Goal: Book appointment/travel/reservation

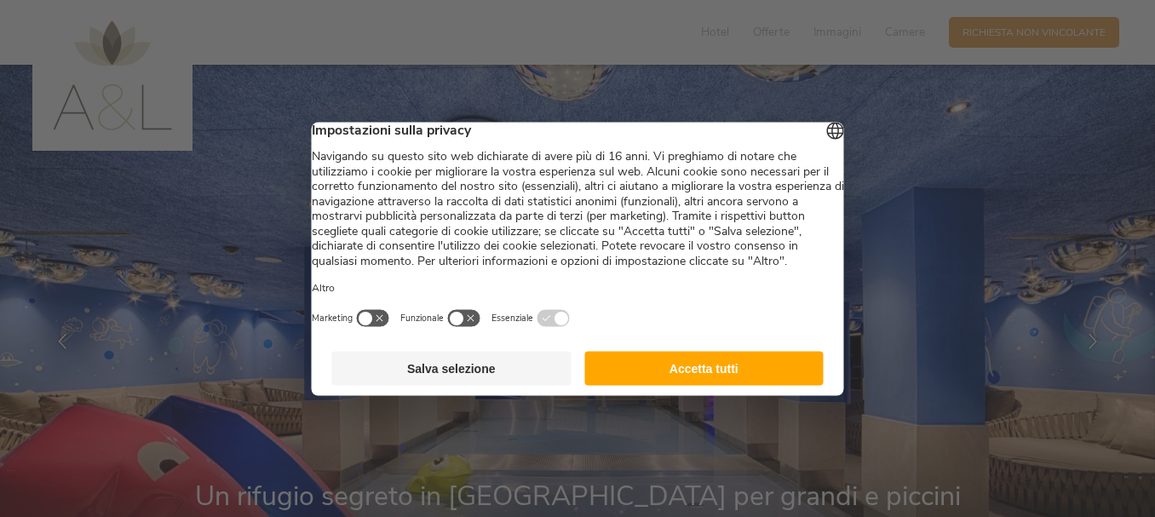
click at [702, 385] on button "Accetta tutti" at bounding box center [703, 368] width 239 height 34
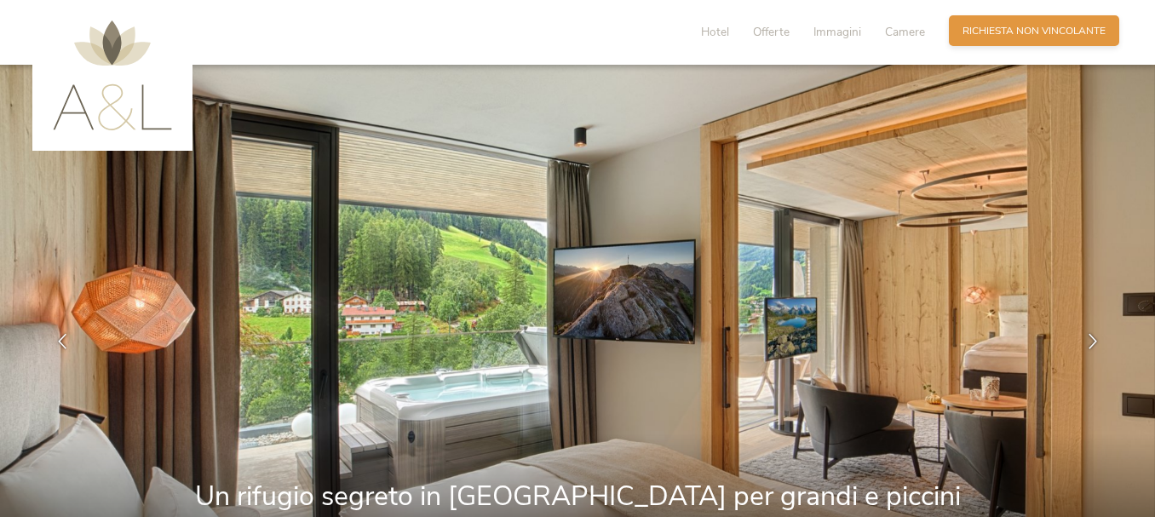
click at [989, 26] on span "Richiesta non vincolante" at bounding box center [1033, 31] width 143 height 14
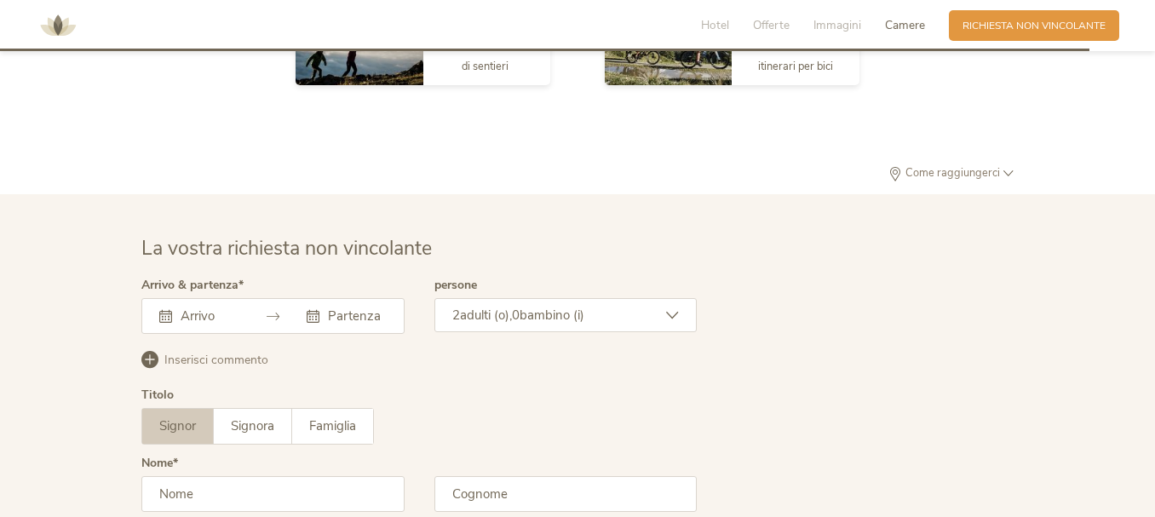
scroll to position [4111, 0]
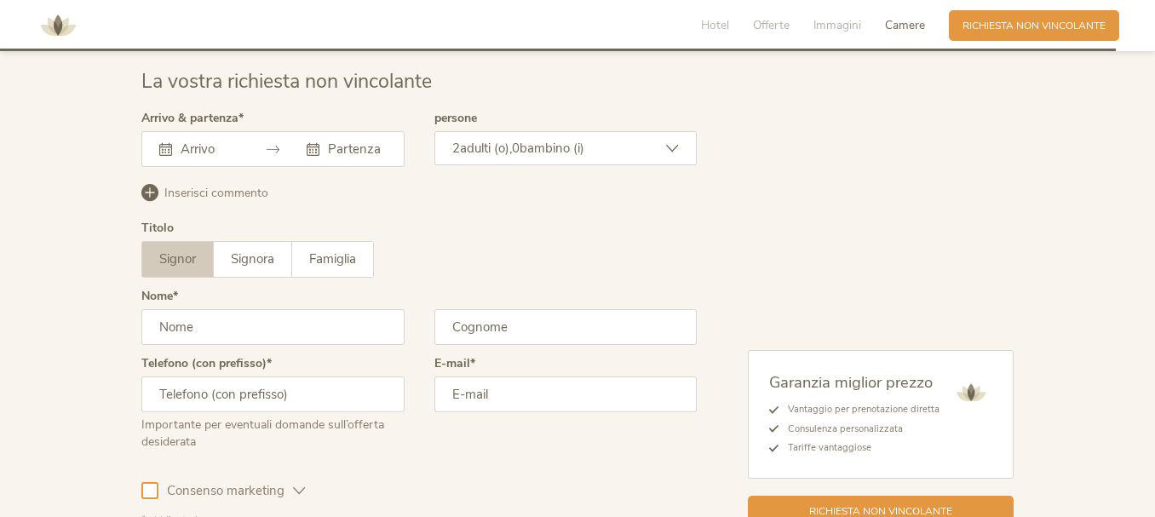
click at [657, 150] on div "2 adulti (o), 0 bambino (i)" at bounding box center [565, 148] width 263 height 34
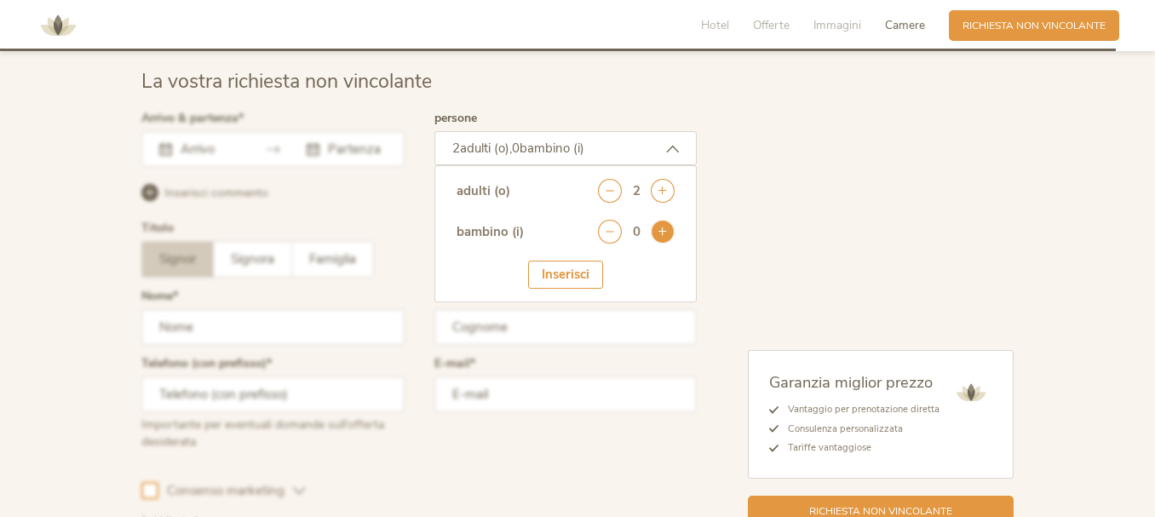
click at [667, 234] on icon at bounding box center [663, 232] width 24 height 24
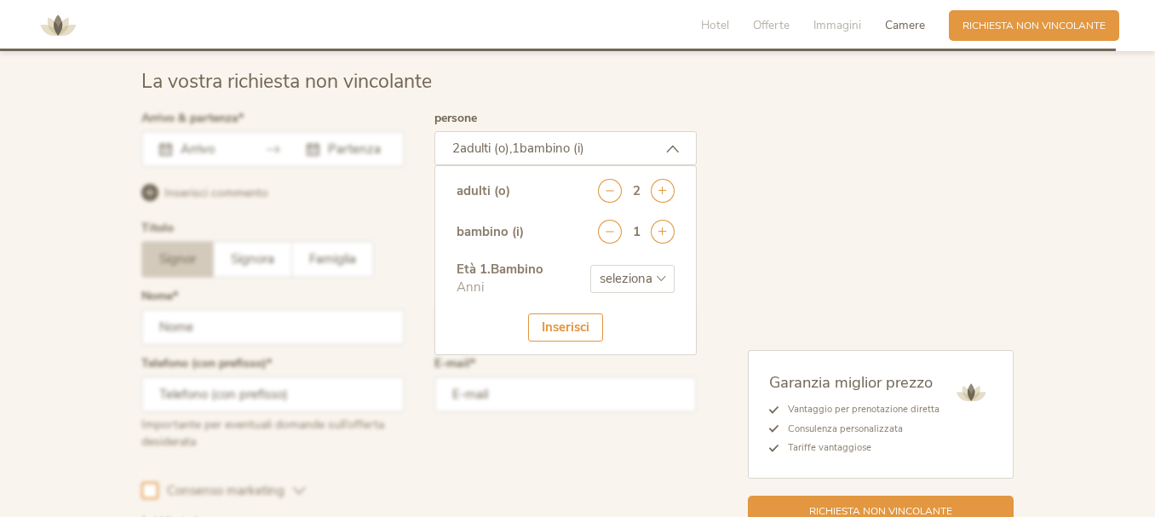
click at [654, 275] on select "seleziona 0 1 2 3 4 5 6 7 8 9 10 11 12 13 14 15 16 17" at bounding box center [632, 279] width 84 height 28
select select "9"
click at [590, 265] on select "seleziona 0 1 2 3 4 5 6 7 8 9 10 11 12 13 14 15 16 17" at bounding box center [632, 279] width 84 height 28
click at [557, 334] on div "Inserisci" at bounding box center [565, 327] width 75 height 28
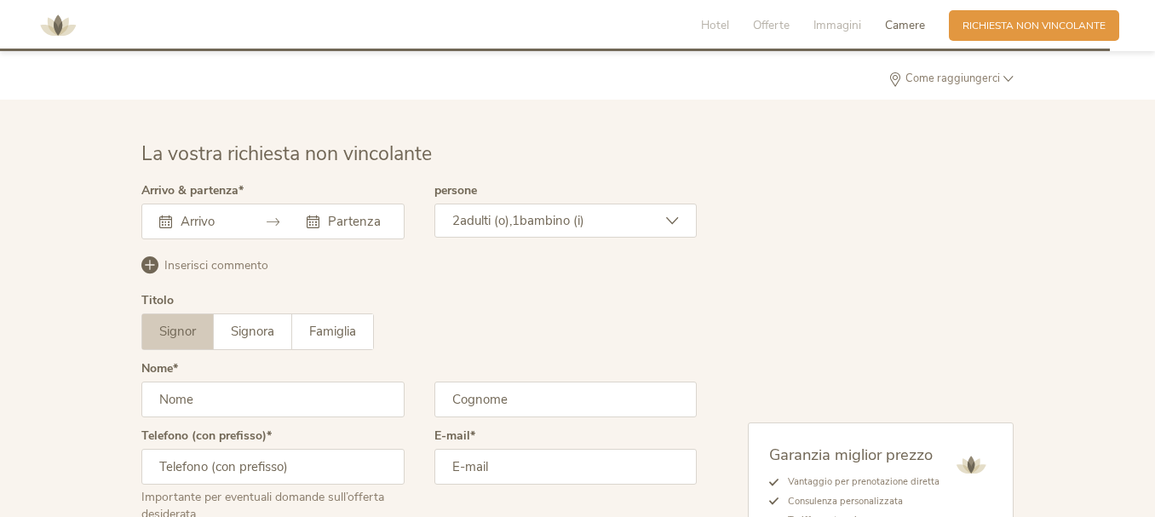
scroll to position [4026, 0]
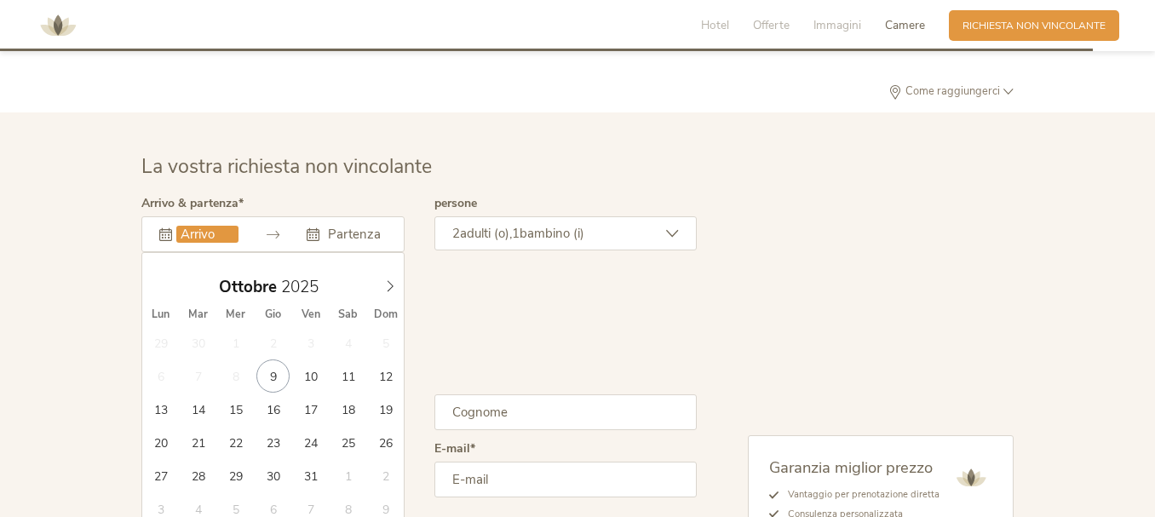
click at [199, 228] on input "text" at bounding box center [207, 234] width 62 height 17
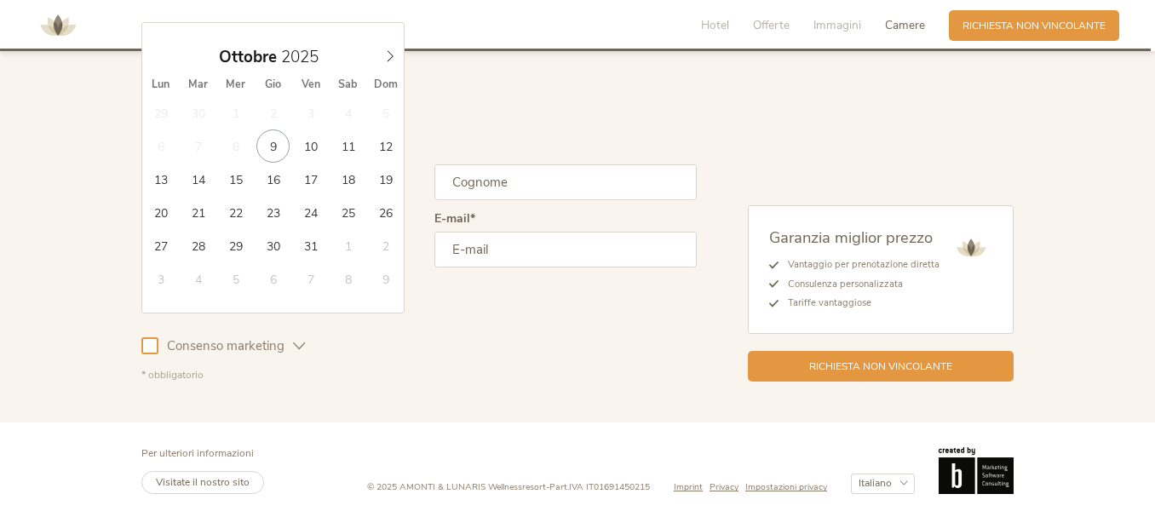
scroll to position [4257, 0]
click at [391, 55] on icon at bounding box center [390, 55] width 12 height 12
type input "14.11.2025"
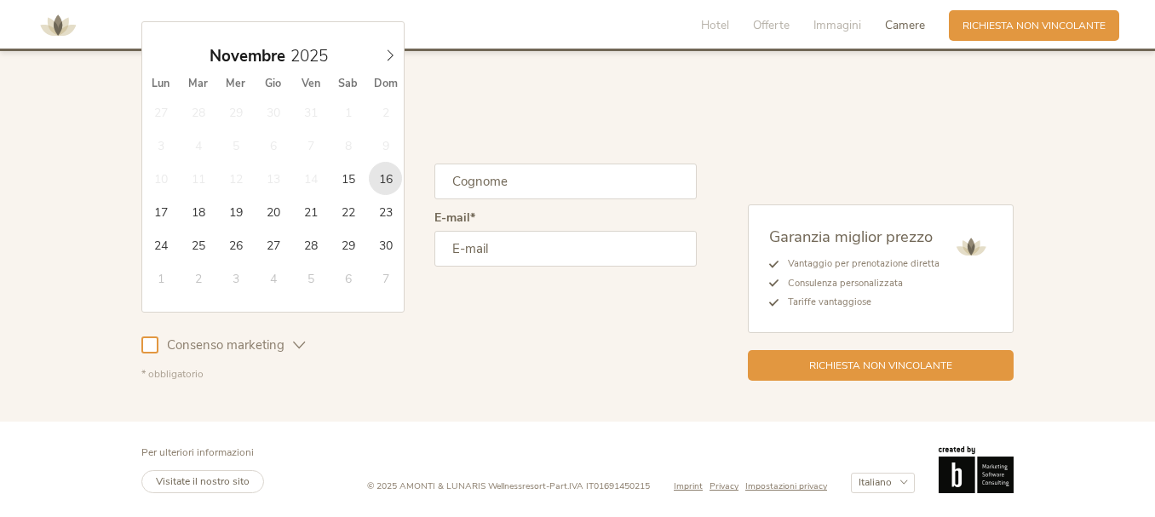
type input "16.11.2025"
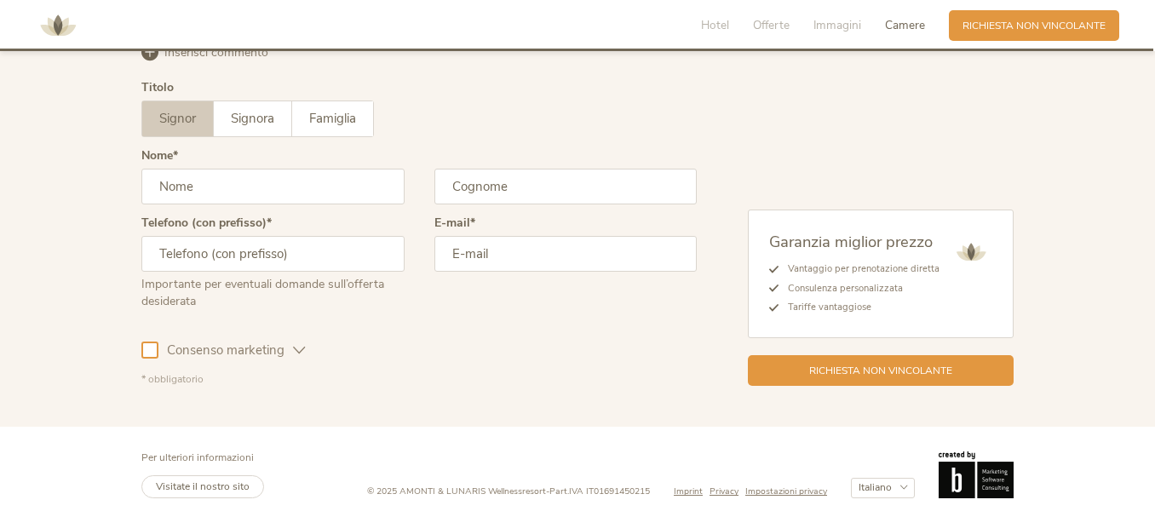
scroll to position [0, 14]
click at [255, 196] on input "text" at bounding box center [272, 187] width 263 height 36
type input "m"
type input "Marco"
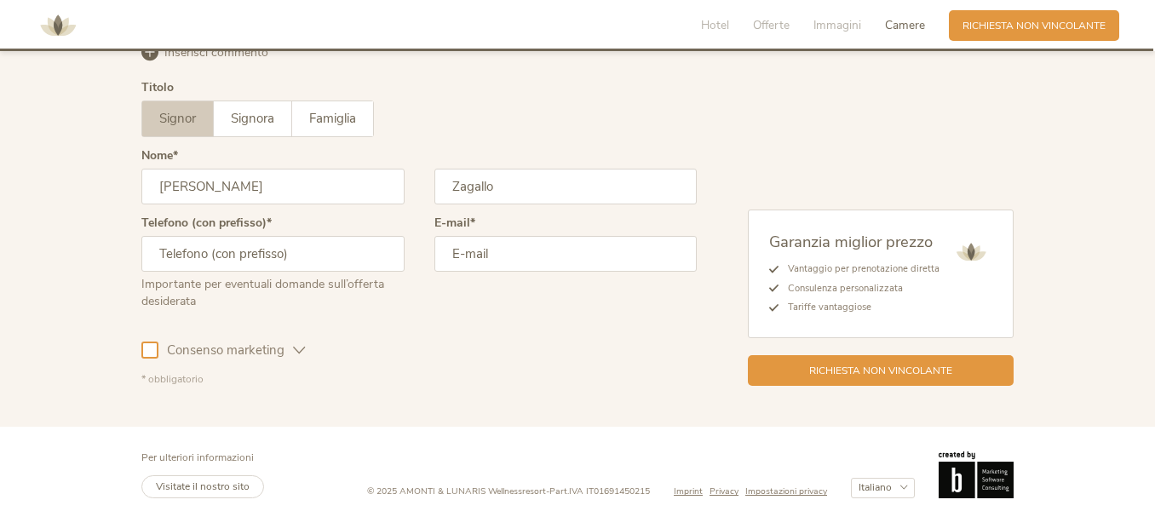
type input "Zagallo"
type input "3468837694"
click at [508, 260] on input "email" at bounding box center [565, 254] width 263 height 36
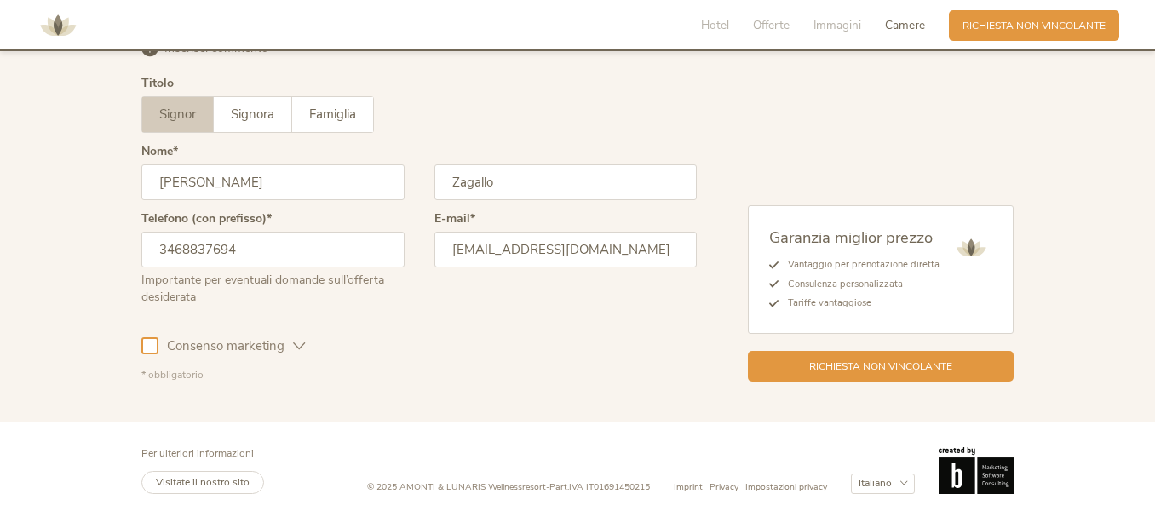
scroll to position [4257, 0]
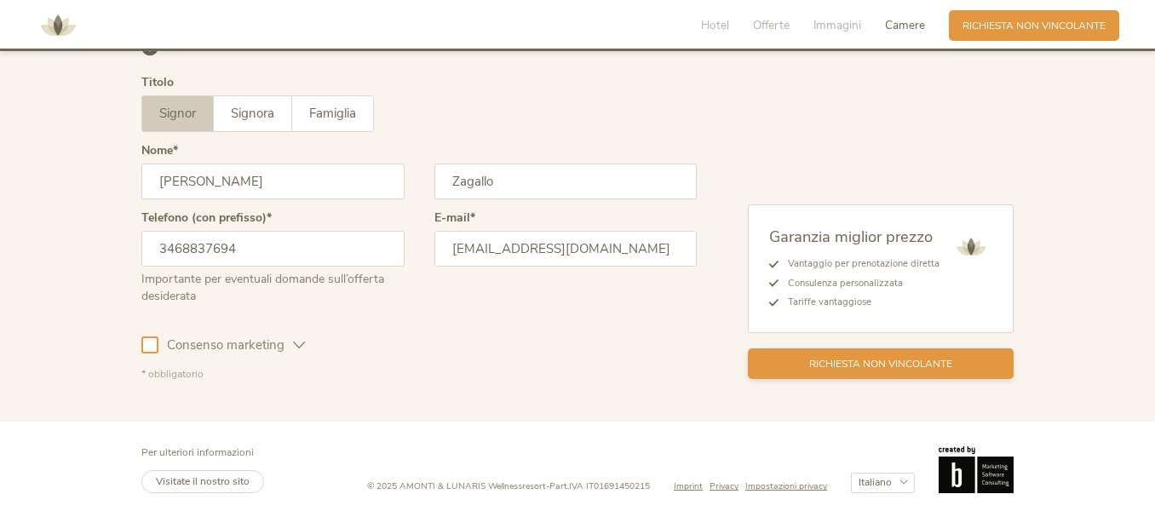
type input "zagallomarco2@gmail.com"
click at [867, 373] on div "Richiesta non vincolante" at bounding box center [881, 363] width 266 height 31
